Goal: Task Accomplishment & Management: Use online tool/utility

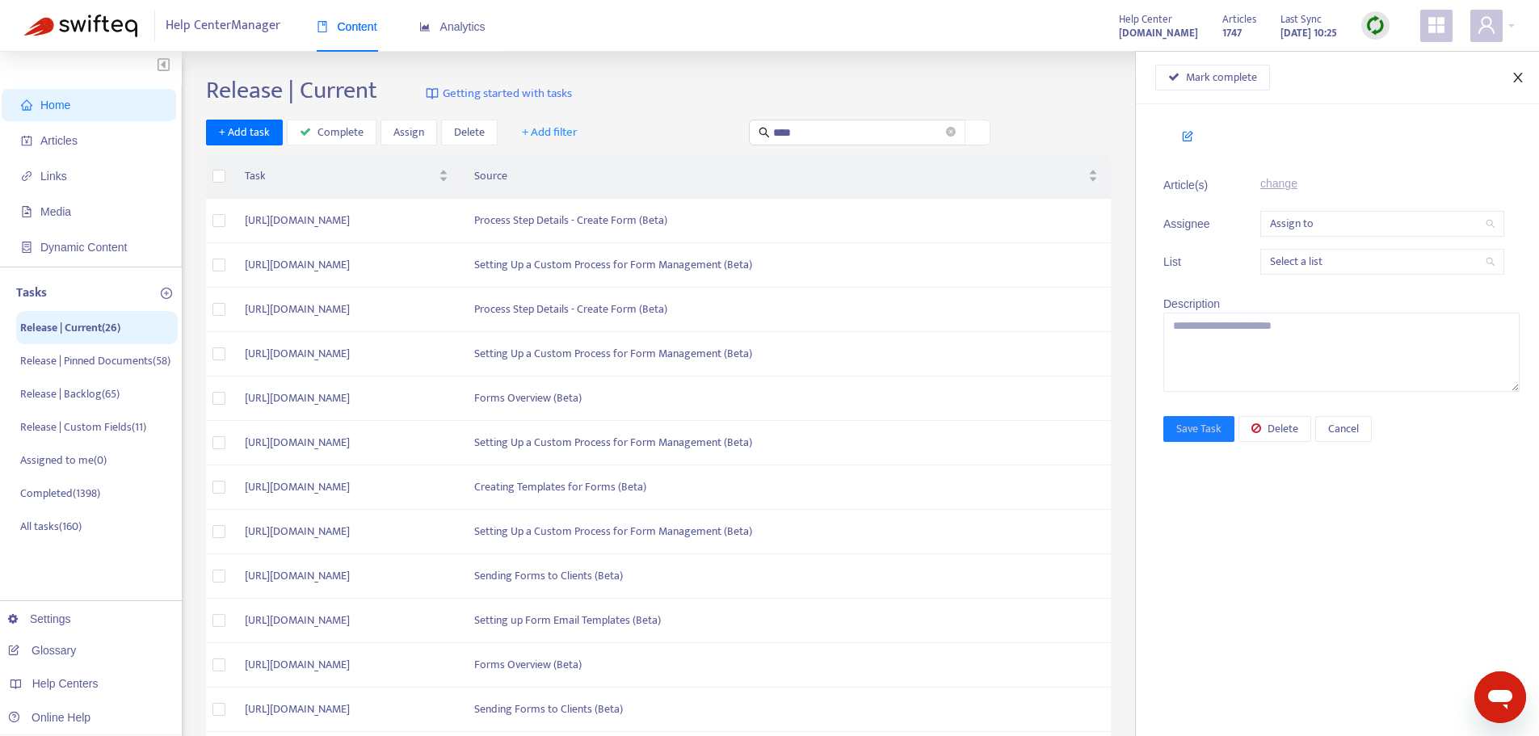
click at [1511, 82] on button "Close" at bounding box center [1518, 77] width 23 height 15
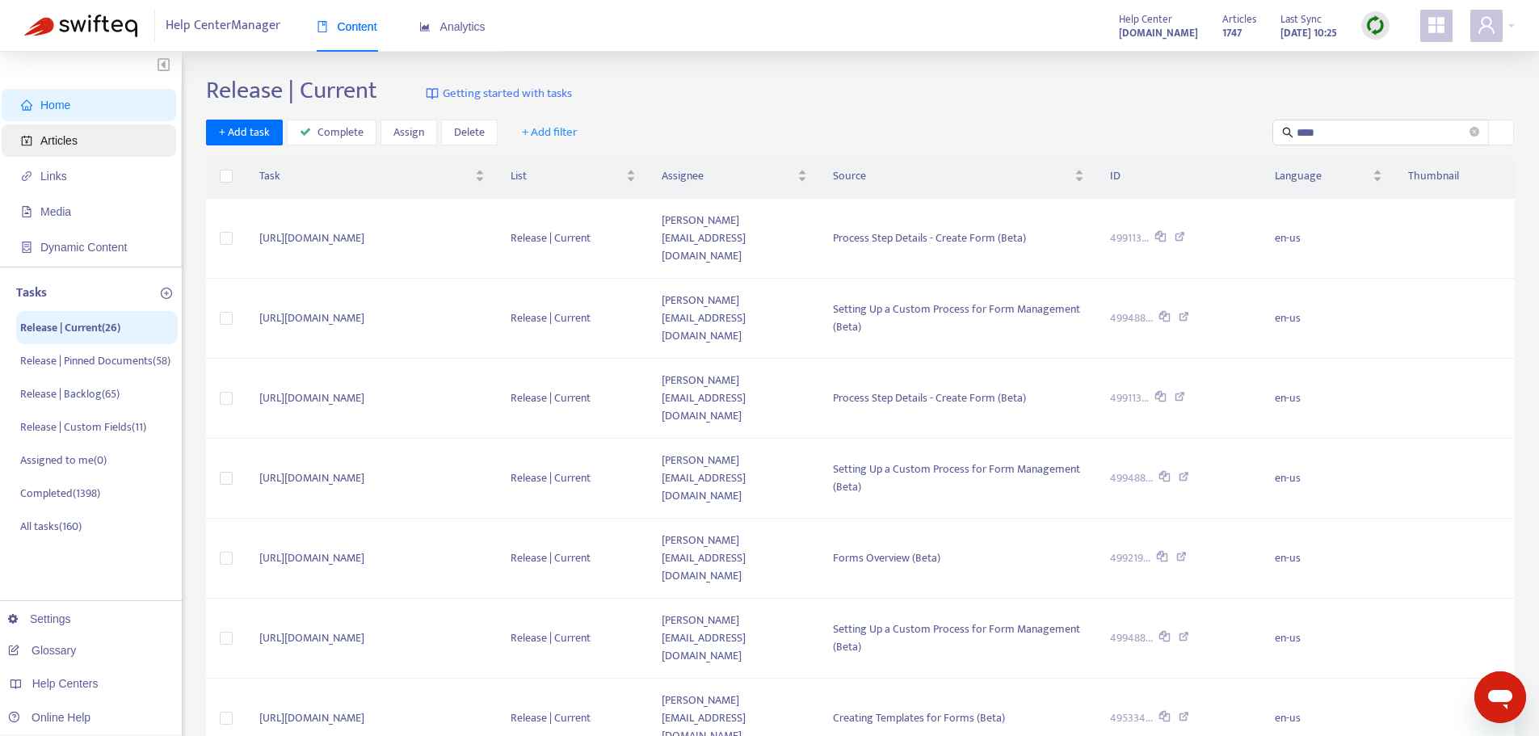
drag, startPoint x: 72, startPoint y: 150, endPoint x: 111, endPoint y: 153, distance: 39.7
click at [72, 150] on span "Articles" at bounding box center [92, 140] width 142 height 32
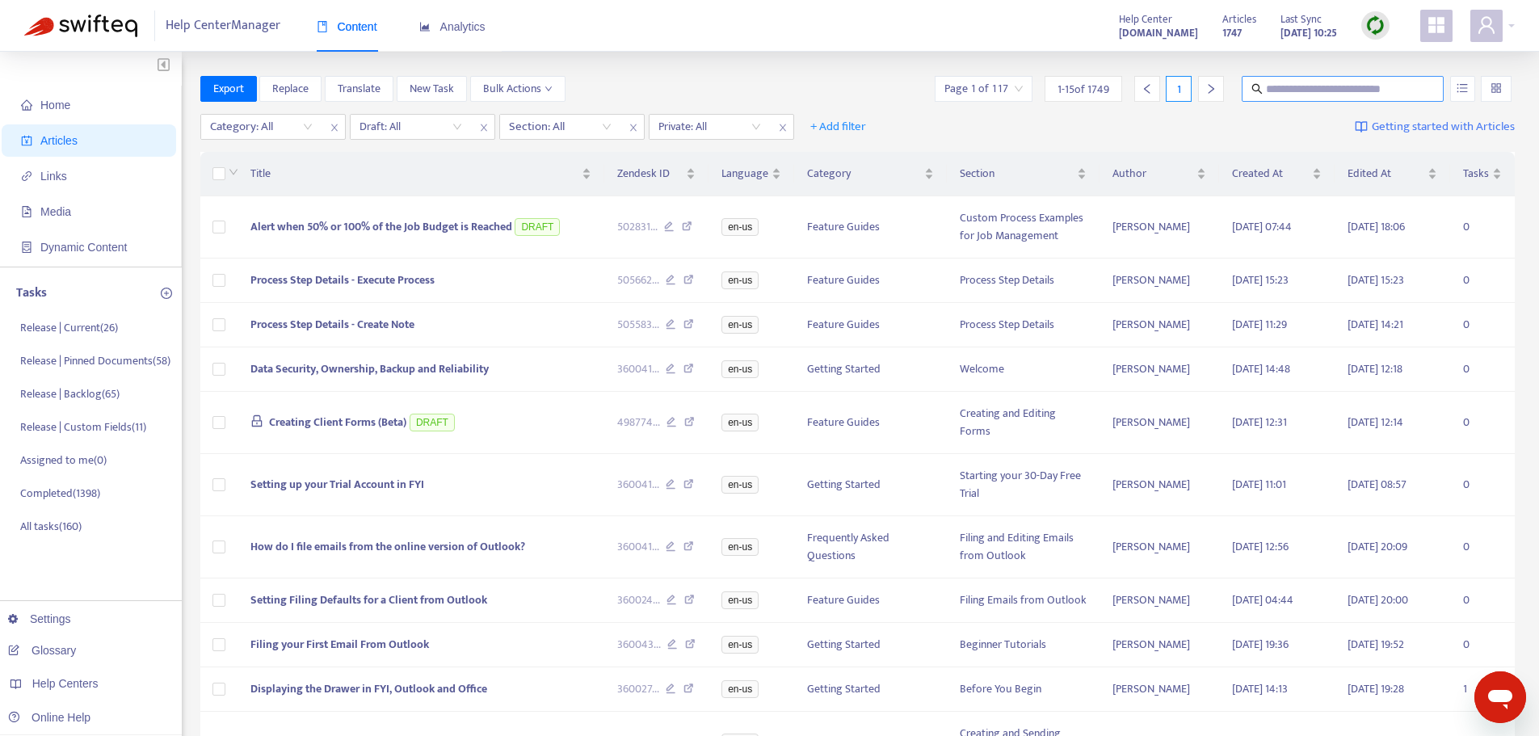
click at [1326, 91] on input "text" at bounding box center [1343, 89] width 155 height 18
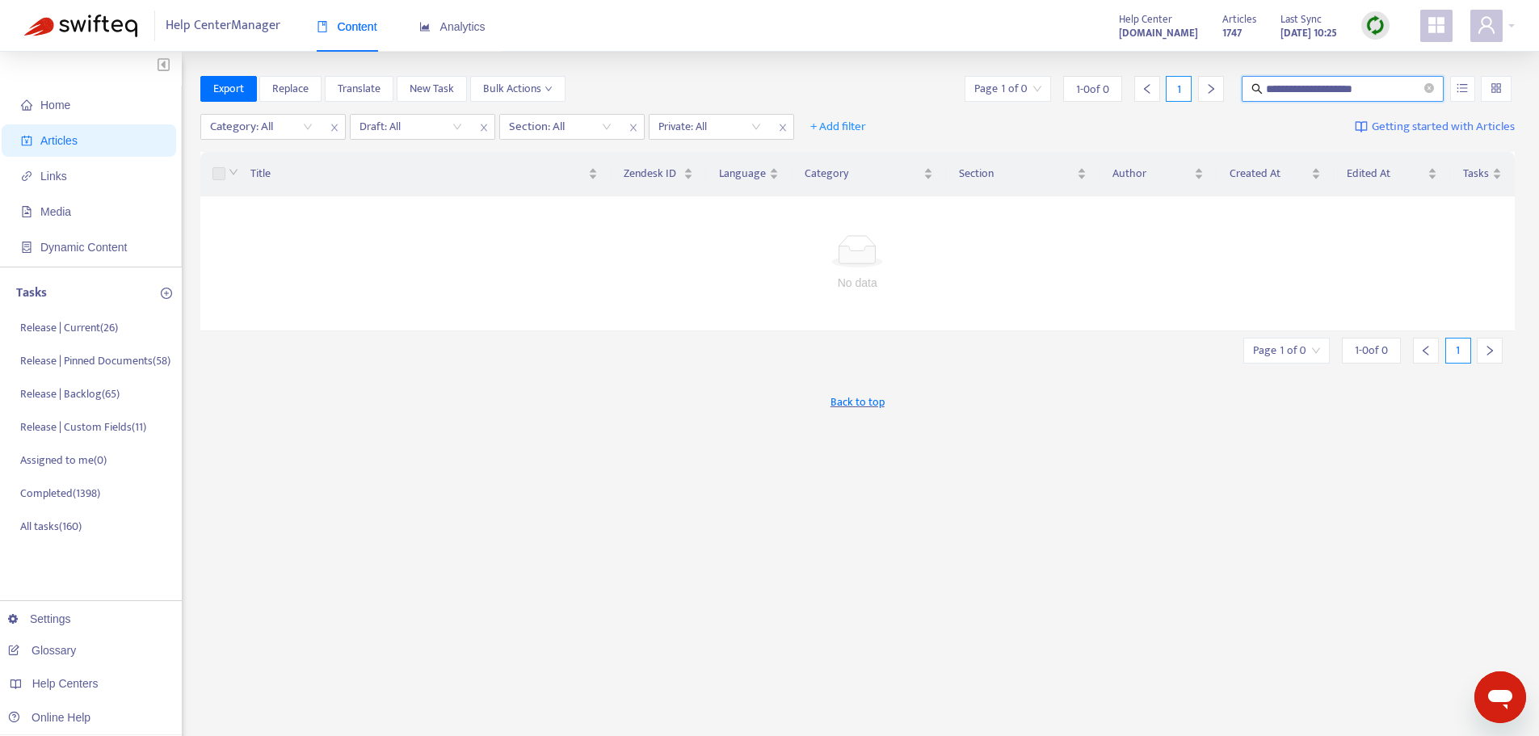
click at [1352, 86] on input "**********" at bounding box center [1343, 89] width 155 height 18
type input "**********"
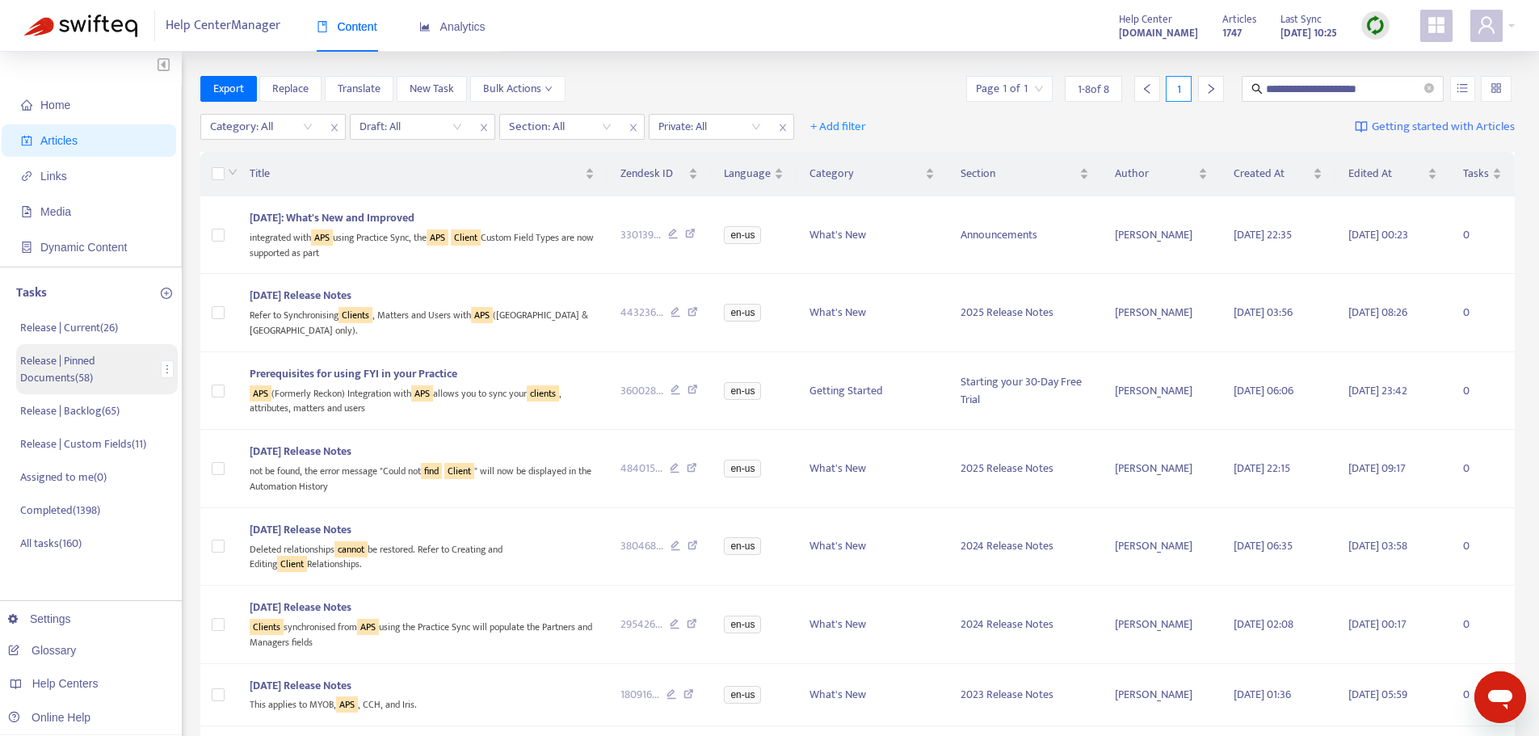
click at [88, 376] on p "Release | Pinned Documents ( 58 )" at bounding box center [87, 369] width 135 height 34
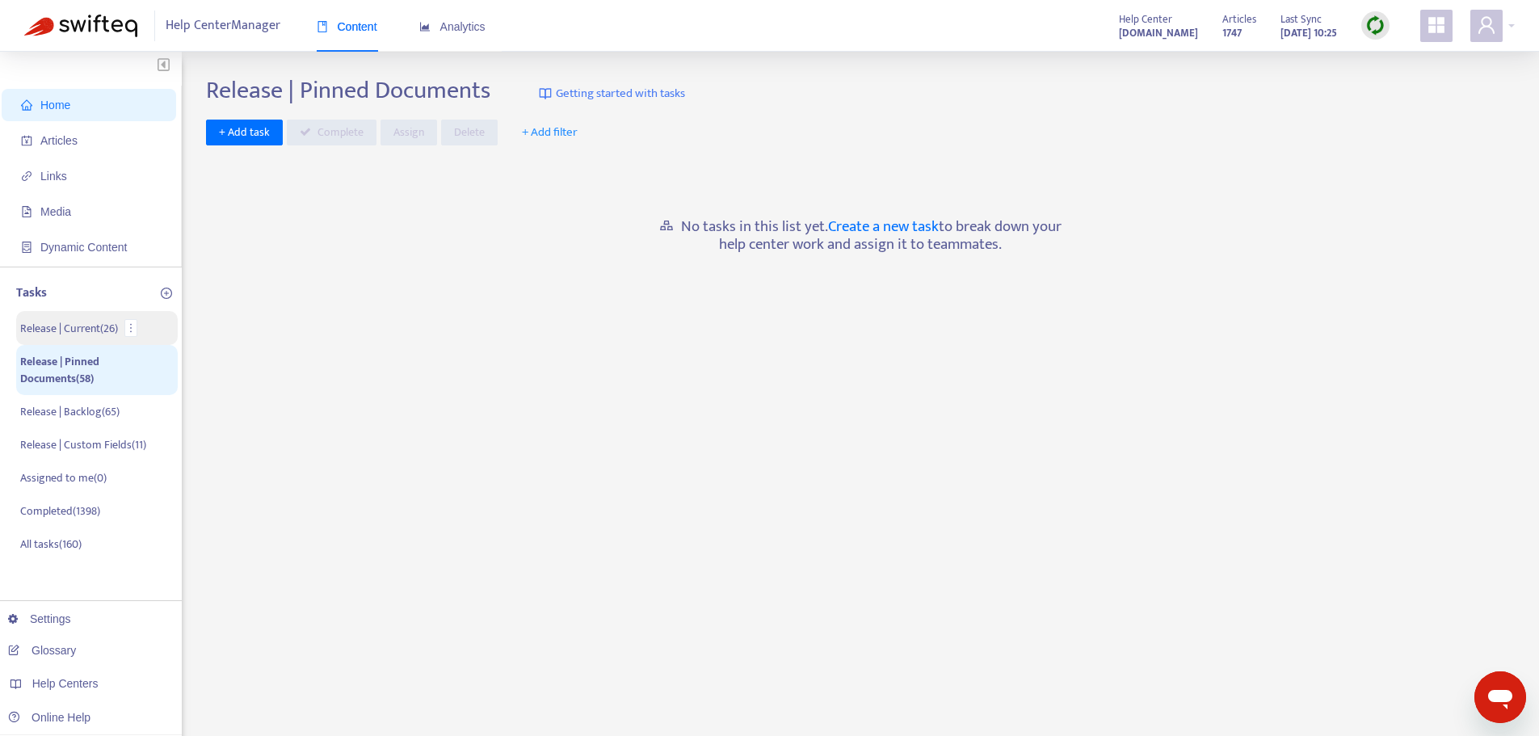
click at [105, 326] on p "Release | Current ( 26 )" at bounding box center [69, 328] width 98 height 17
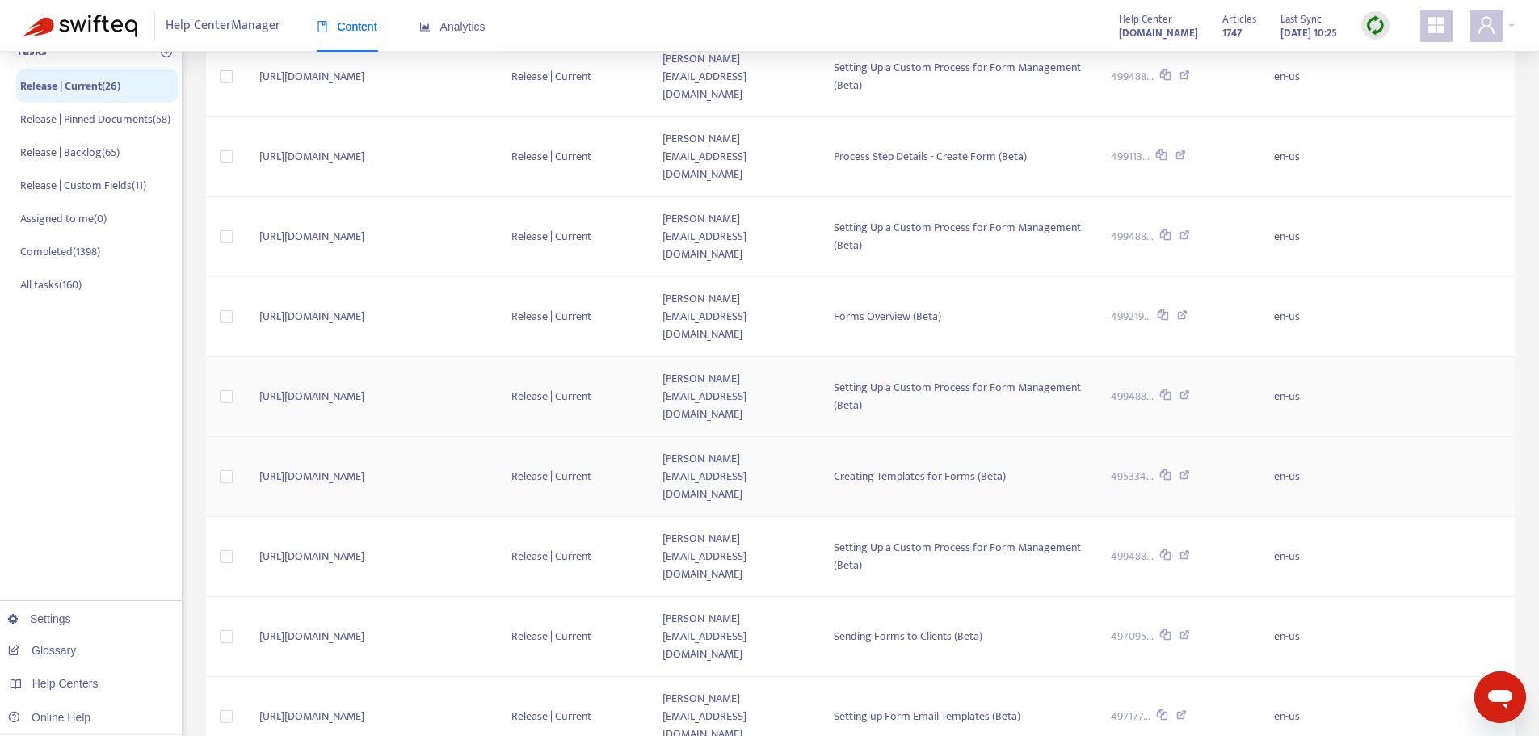
scroll to position [242, 0]
click at [1284, 593] on span "10" at bounding box center [1239, 588] width 102 height 24
click at [1228, 588] on div "50" at bounding box center [1331, 597] width 281 height 18
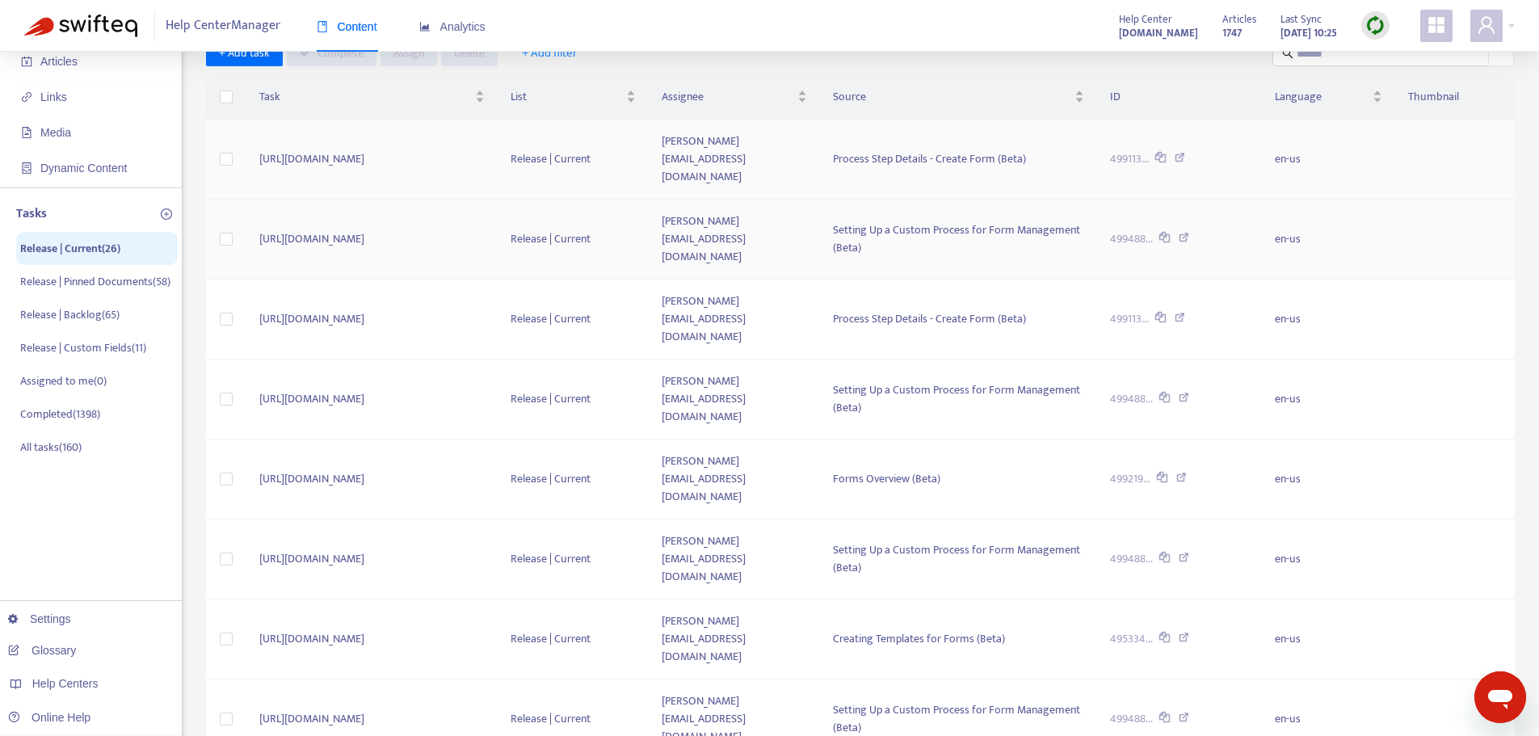
scroll to position [0, 0]
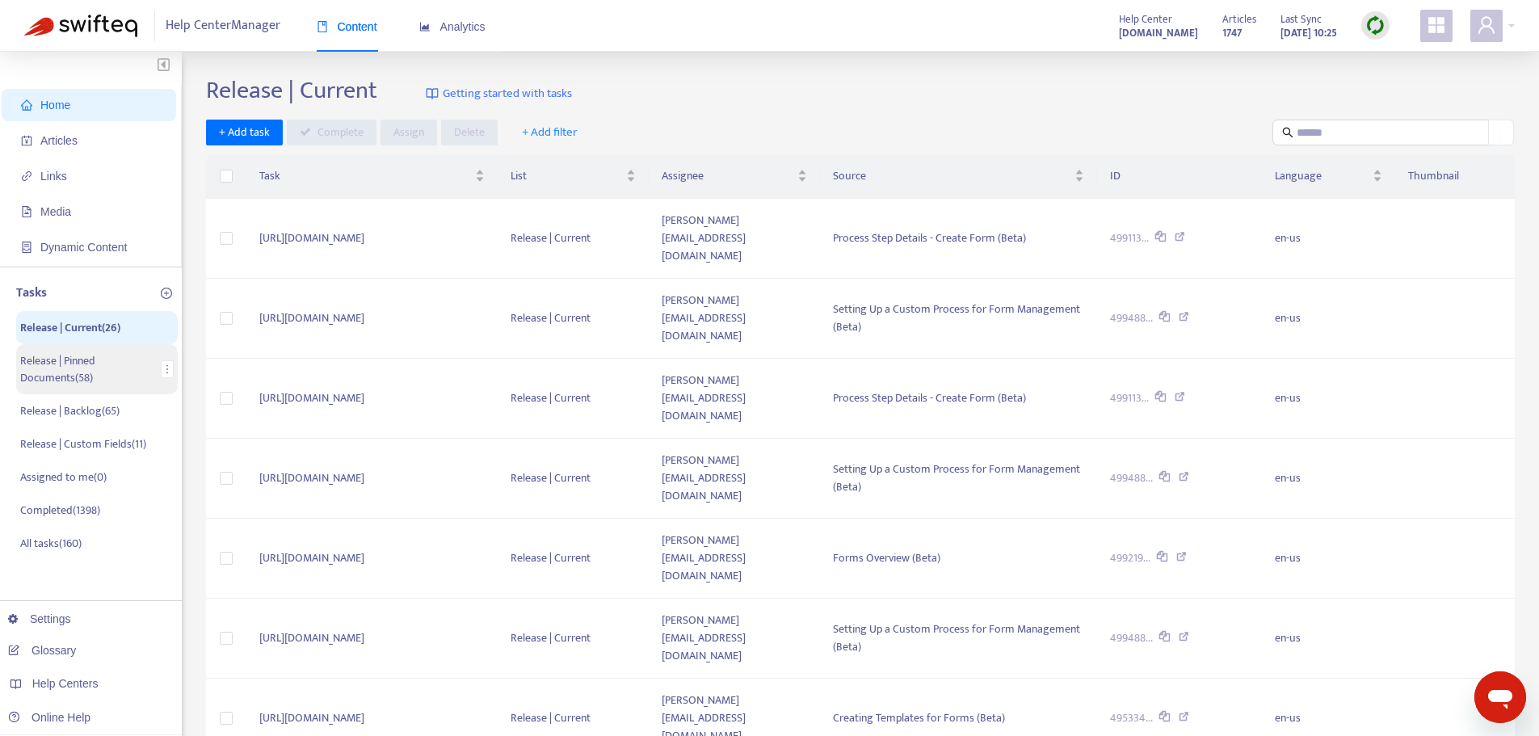
click at [82, 355] on p "Release | Pinned Documents ( 58 )" at bounding box center [87, 369] width 135 height 34
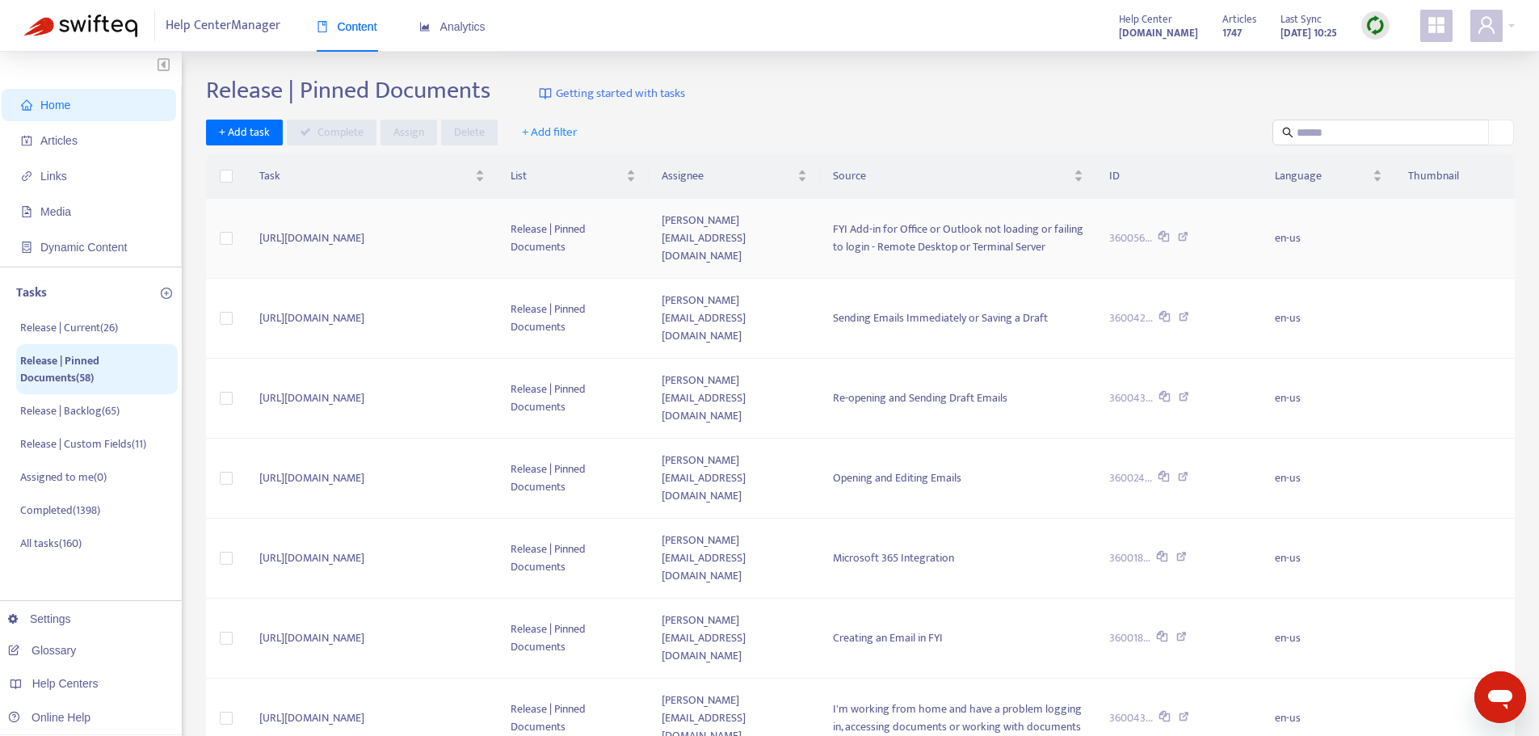
click at [1188, 239] on icon at bounding box center [1183, 239] width 11 height 15
click at [498, 241] on td "[URL][DOMAIN_NAME]" at bounding box center [371, 239] width 251 height 80
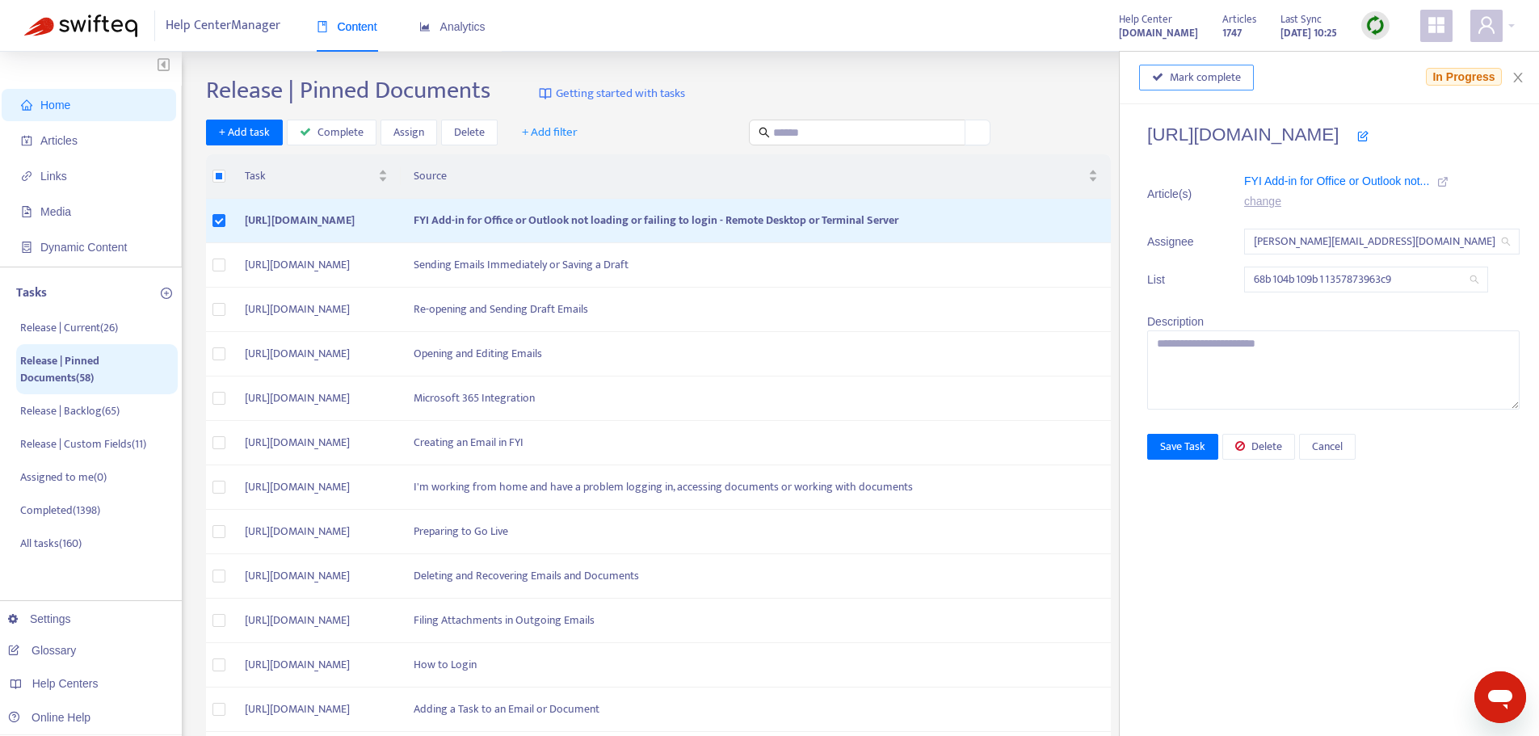
click at [1188, 71] on span "Mark complete" at bounding box center [1205, 78] width 71 height 18
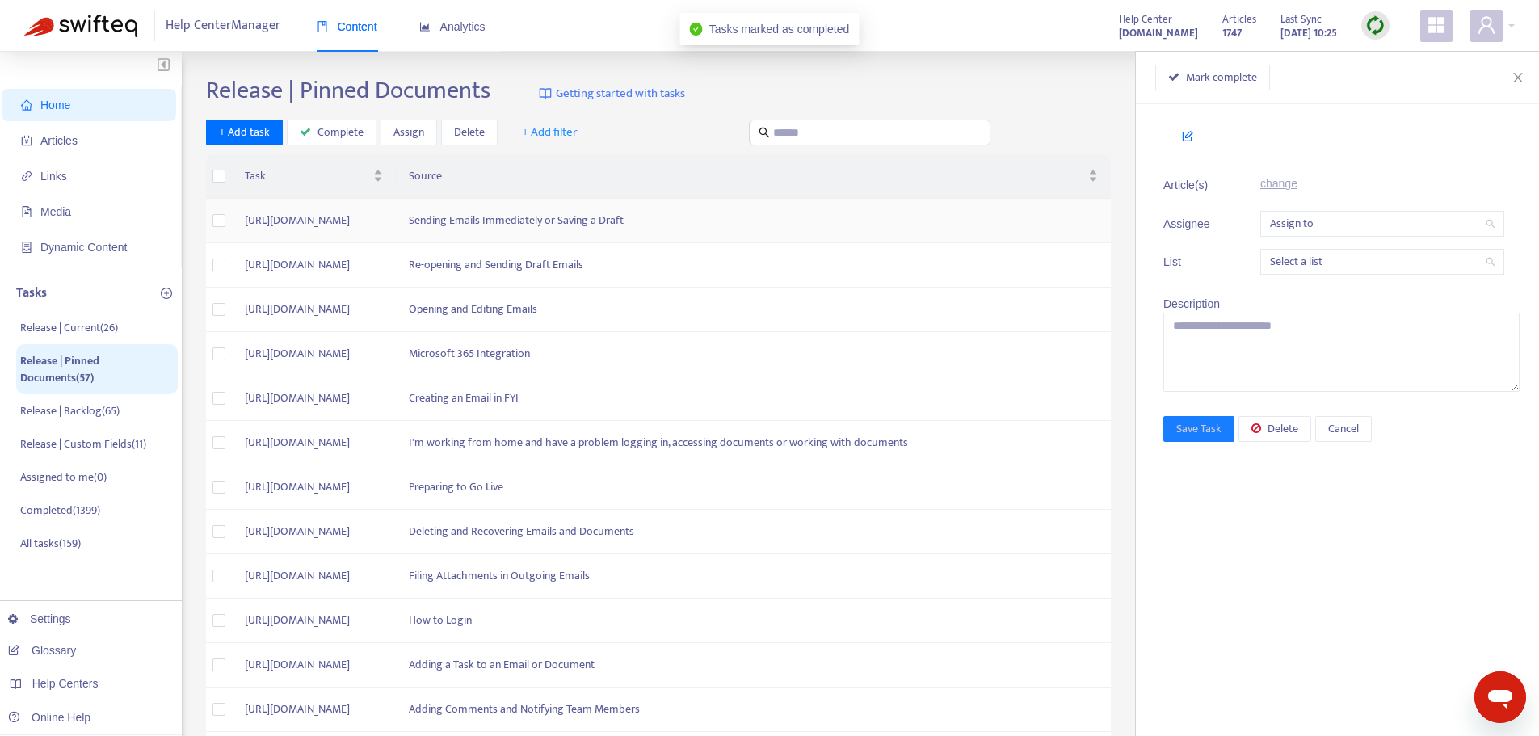
click at [621, 224] on td "Sending Emails Immediately or Saving a Draft" at bounding box center [753, 221] width 715 height 44
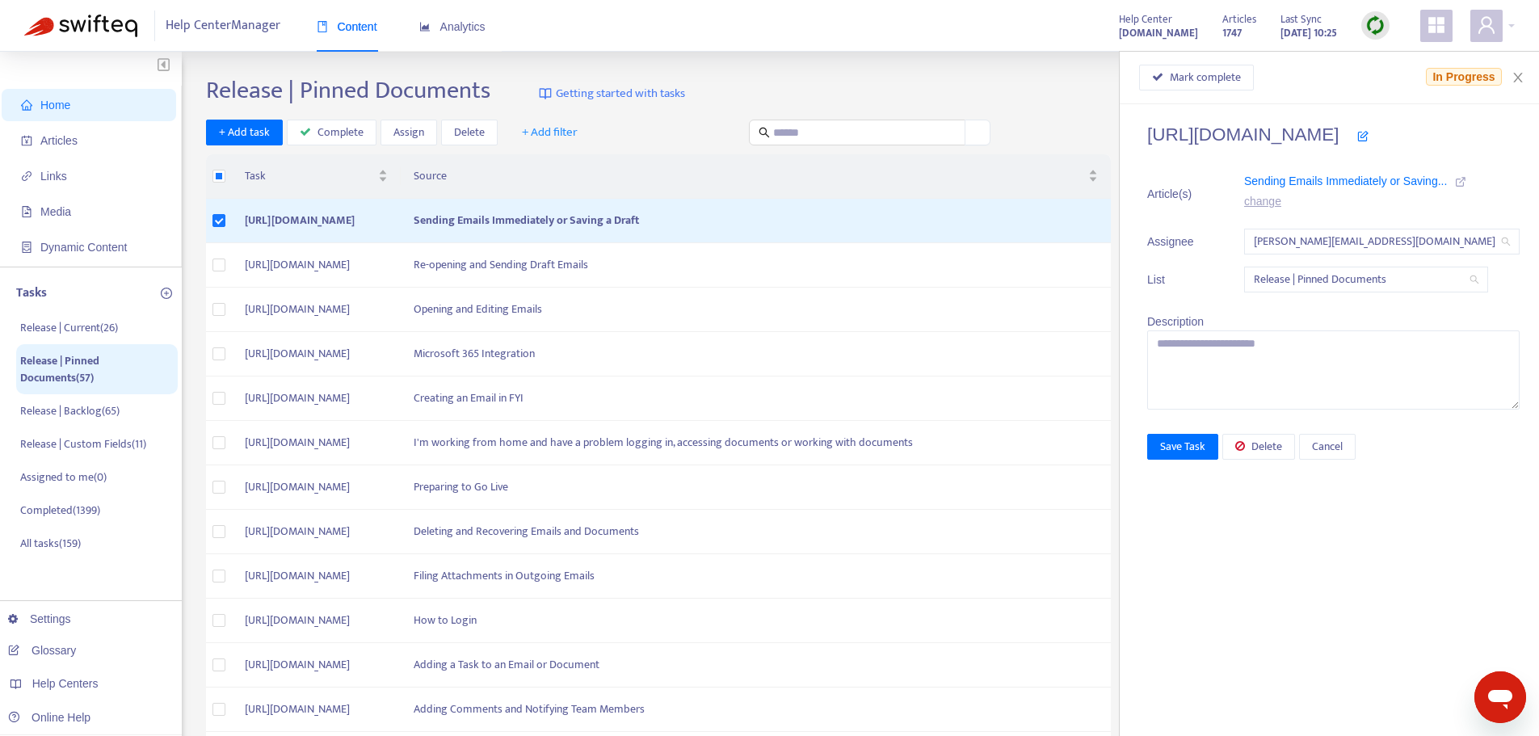
click at [1455, 181] on icon at bounding box center [1460, 181] width 11 height 11
click at [1170, 74] on span "Mark complete" at bounding box center [1205, 78] width 71 height 18
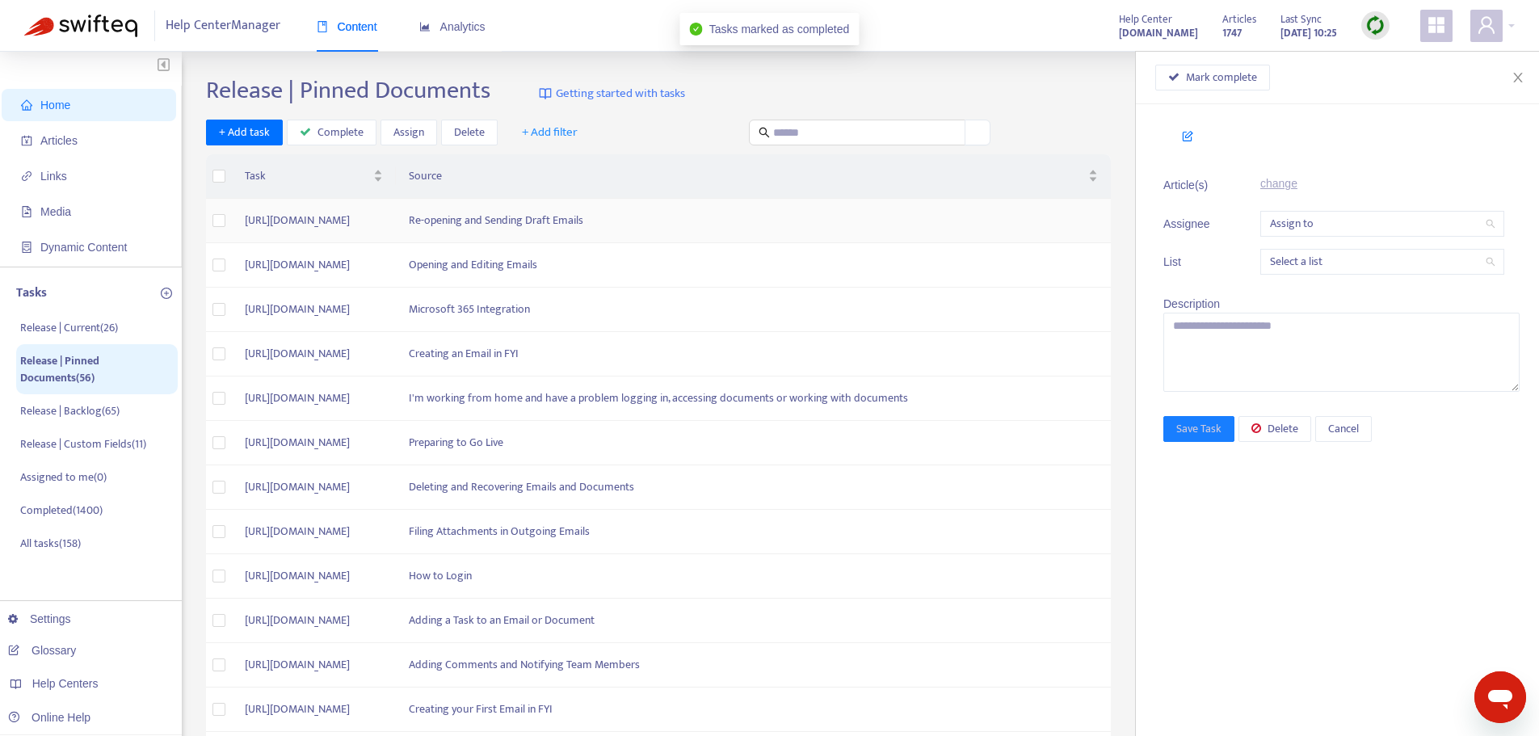
click at [885, 225] on td "Re-opening and Sending Draft Emails" at bounding box center [753, 221] width 715 height 44
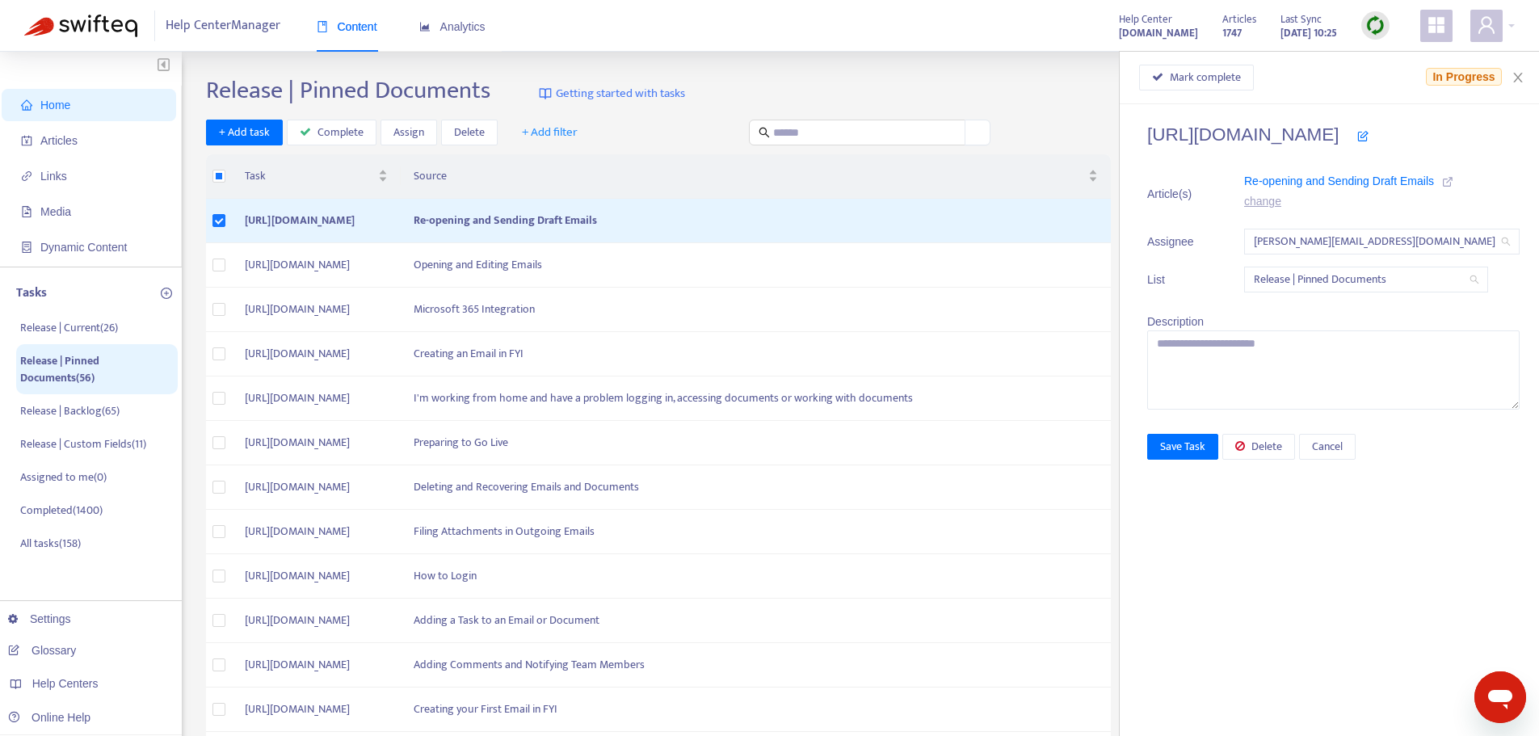
click at [1442, 176] on icon at bounding box center [1447, 181] width 11 height 11
click at [1186, 78] on span "Mark complete" at bounding box center [1205, 78] width 71 height 18
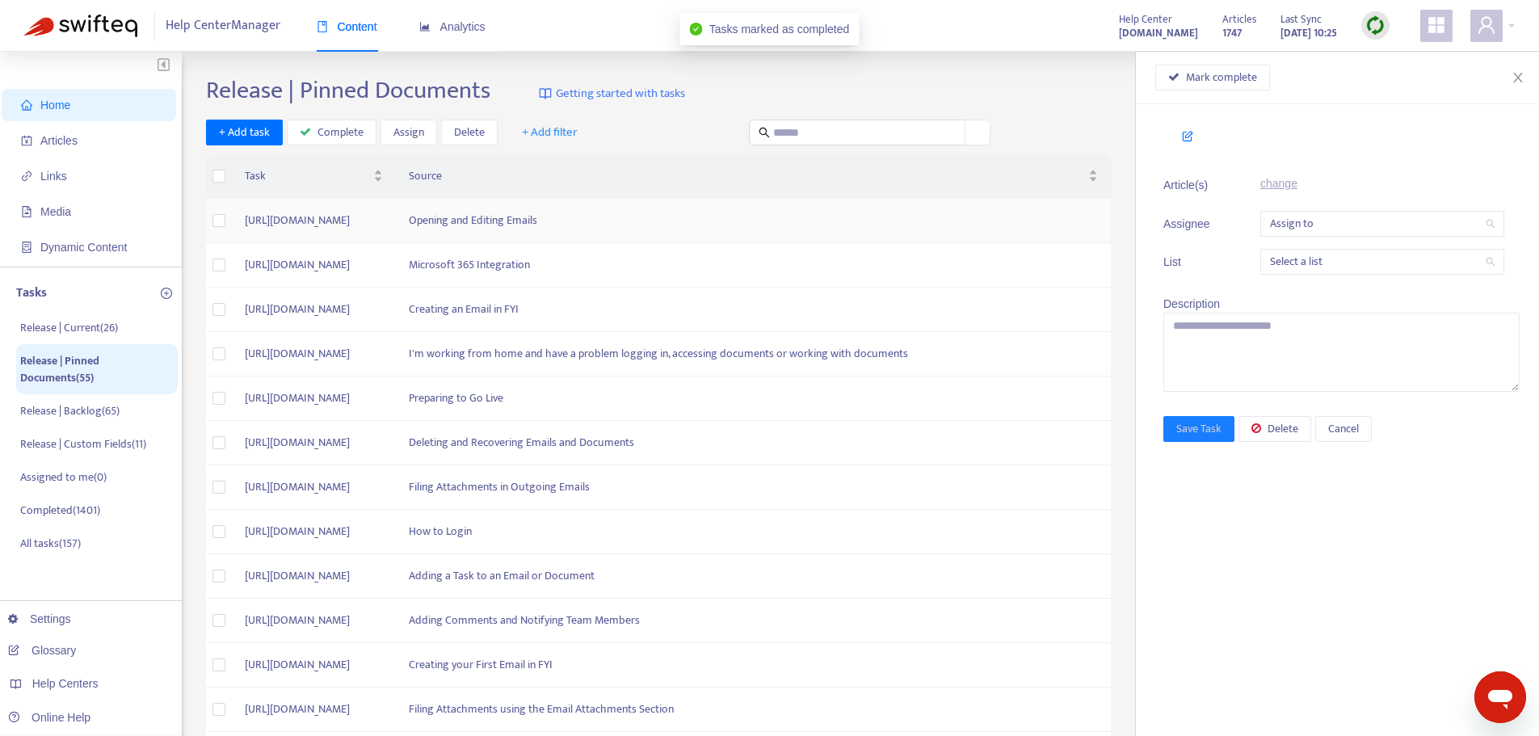
click at [823, 217] on td "Opening and Editing Emails" at bounding box center [753, 221] width 715 height 44
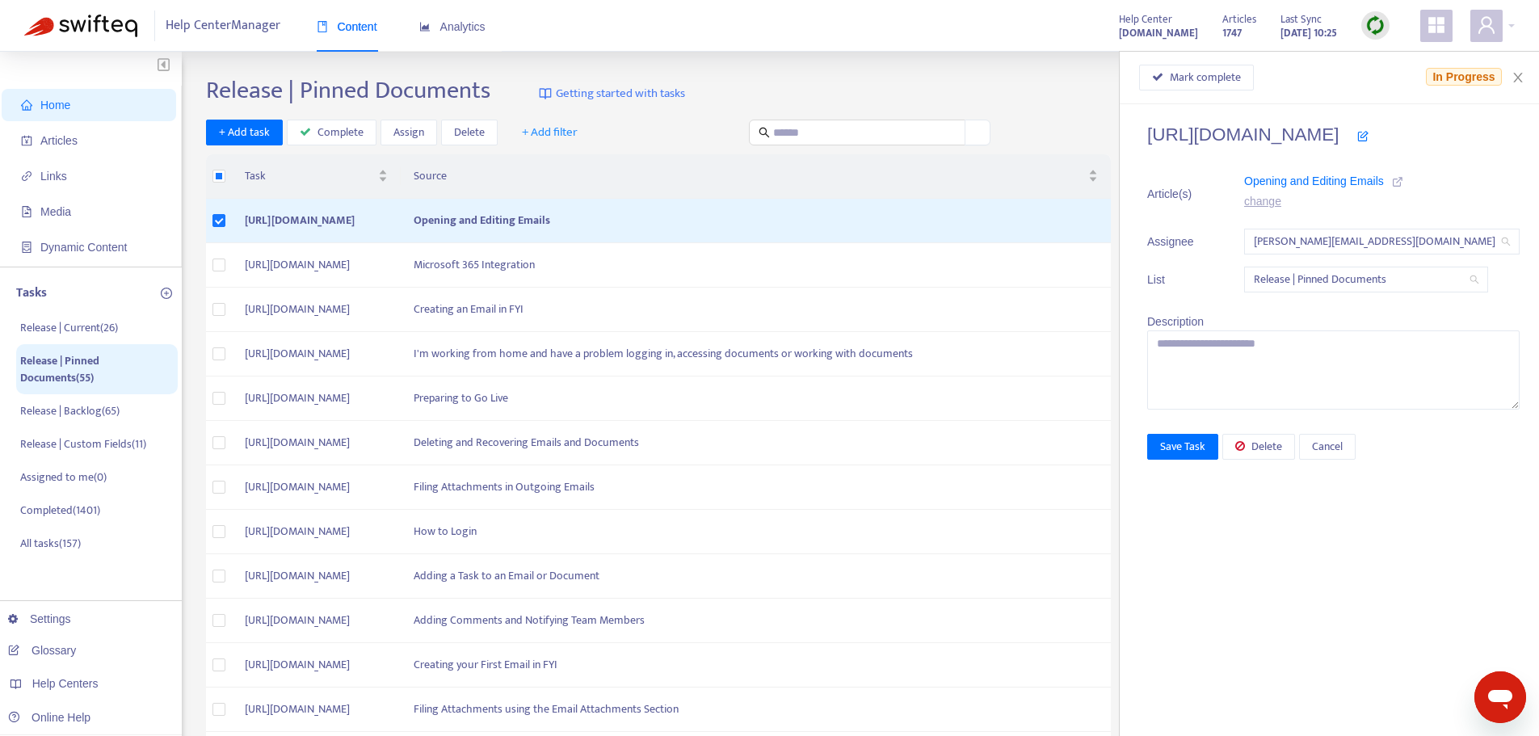
click at [1392, 183] on icon at bounding box center [1397, 181] width 11 height 11
click at [1170, 83] on span "Mark complete" at bounding box center [1205, 78] width 71 height 18
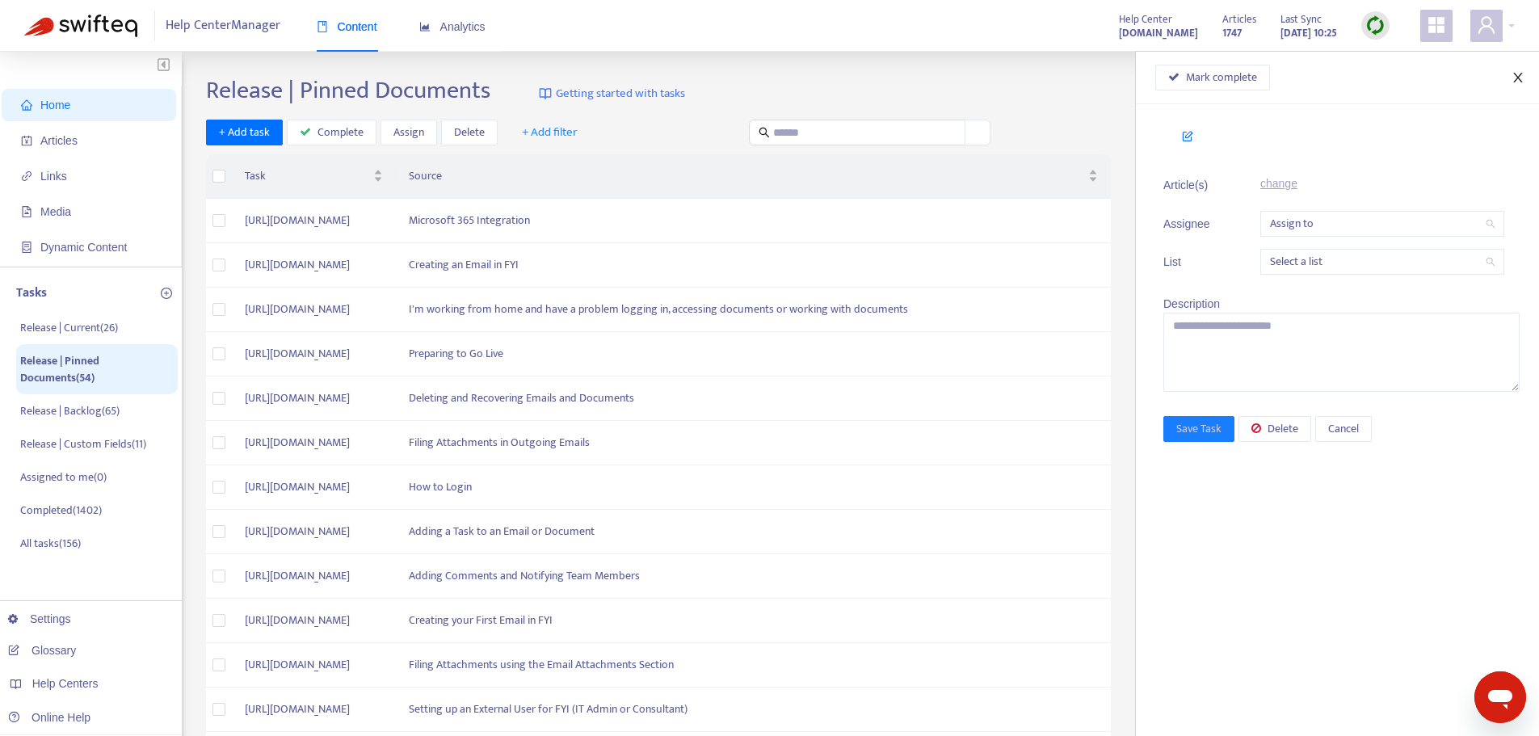
click at [1516, 74] on icon "close" at bounding box center [1518, 77] width 13 height 13
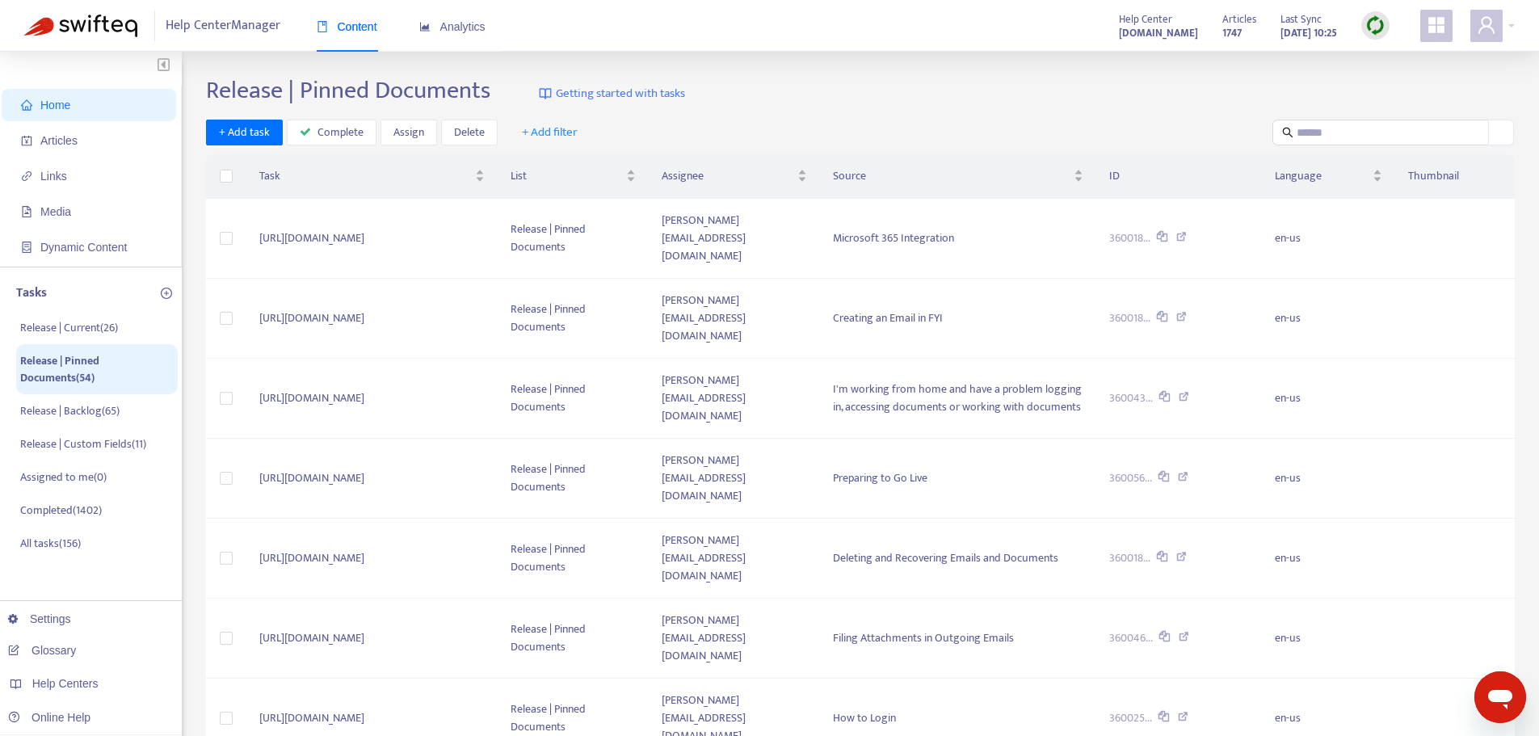
click at [934, 95] on div "Release | Pinned Documents Getting started with tasks" at bounding box center [860, 94] width 1309 height 36
